Goal: Task Accomplishment & Management: Manage account settings

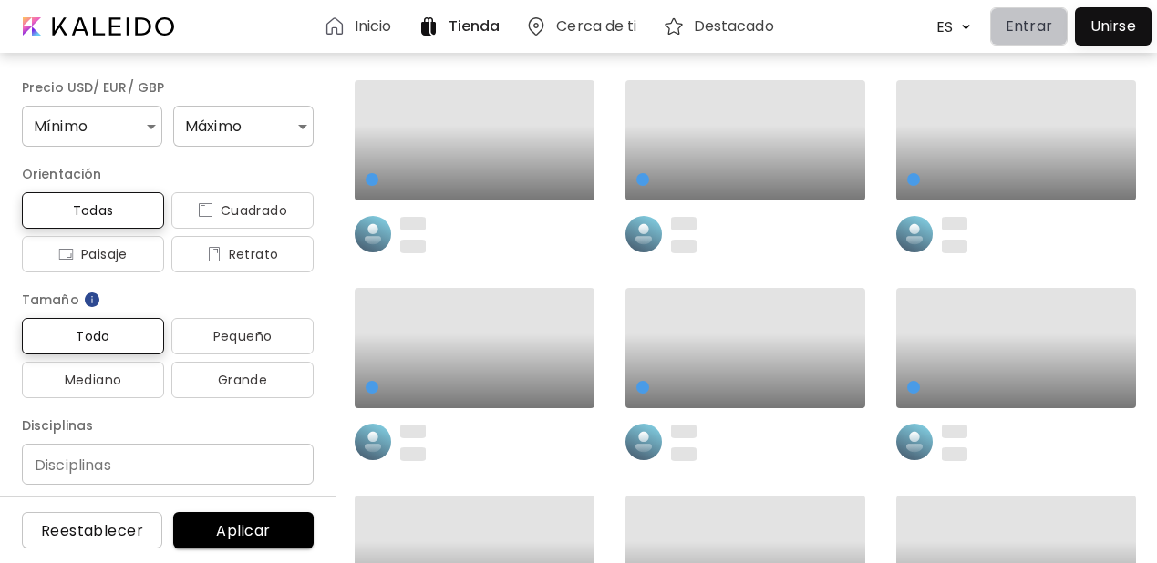
click at [1037, 26] on p "Entrar" at bounding box center [1028, 26] width 46 height 22
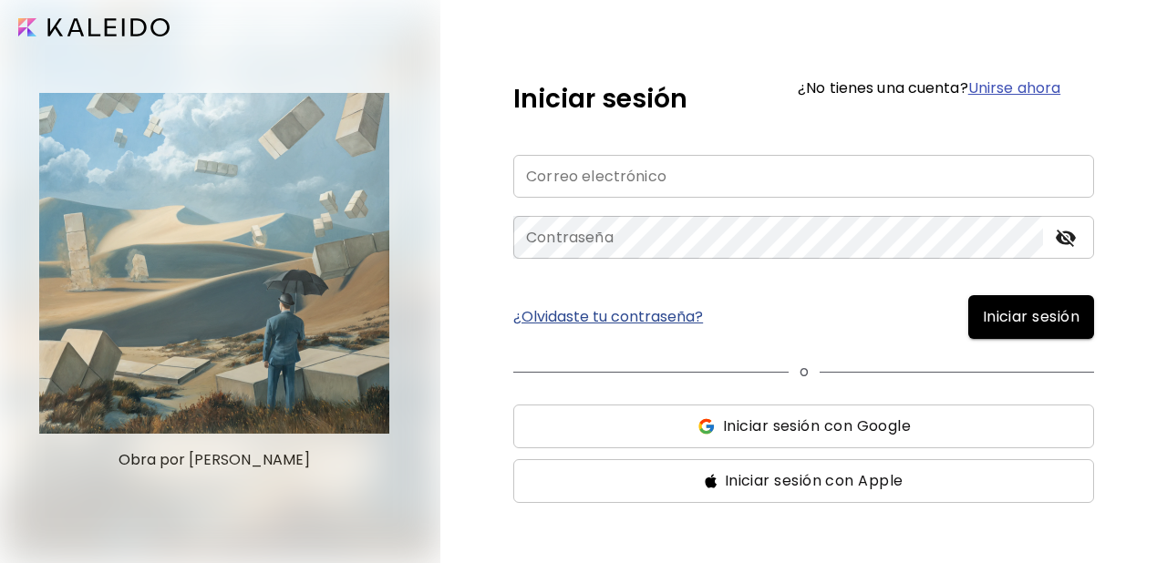
type input "**********"
click at [989, 314] on span "Iniciar sesión" at bounding box center [1031, 317] width 97 height 22
